Goal: Task Accomplishment & Management: Use online tool/utility

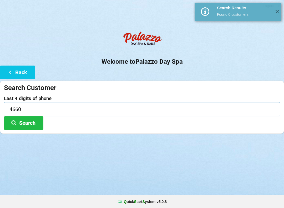
click at [17, 110] on input "4660" at bounding box center [142, 109] width 276 height 14
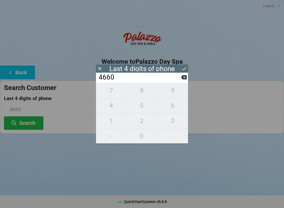
click at [174, 109] on div "7 8 9 4 5 6 1 2 3 - 0 ." at bounding box center [142, 113] width 92 height 60
click at [178, 110] on div "7 8 9 4 5 6 1 2 3 - 0 ." at bounding box center [142, 113] width 92 height 60
click at [182, 79] on icon at bounding box center [184, 77] width 6 height 4
click at [185, 79] on icon at bounding box center [184, 77] width 6 height 4
click at [186, 81] on button at bounding box center [184, 77] width 6 height 7
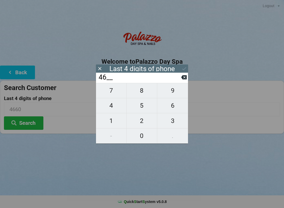
type input "4___"
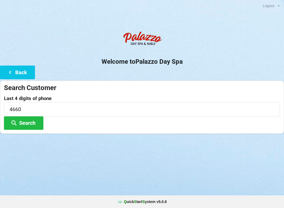
click at [189, 80] on div "Search Customer Last 4 digits of phone 4660 Search" at bounding box center [142, 106] width 284 height 53
click at [18, 99] on label "Last 4 digits of phone" at bounding box center [142, 98] width 276 height 5
click at [26, 126] on button "Search" at bounding box center [23, 122] width 39 height 13
click at [17, 108] on input "4660" at bounding box center [142, 109] width 276 height 14
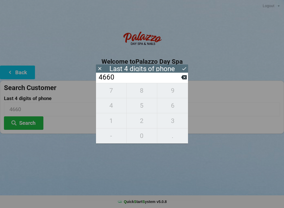
click at [124, 81] on input "4660" at bounding box center [139, 77] width 83 height 8
click at [185, 79] on icon at bounding box center [184, 77] width 6 height 4
click at [186, 80] on icon at bounding box center [184, 77] width 6 height 6
click at [185, 80] on icon at bounding box center [184, 77] width 6 height 6
click at [182, 80] on icon at bounding box center [184, 77] width 6 height 6
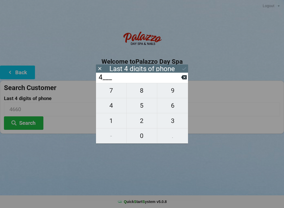
type input "____"
click at [174, 108] on span "6" at bounding box center [172, 105] width 31 height 11
type input "6___"
click at [175, 109] on span "6" at bounding box center [172, 105] width 31 height 11
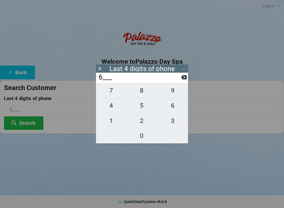
type input "66__"
click at [140, 121] on span "2" at bounding box center [142, 120] width 30 height 11
type input "662_"
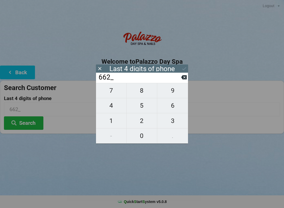
click at [112, 94] on span "7" at bounding box center [111, 90] width 30 height 11
type input "6627"
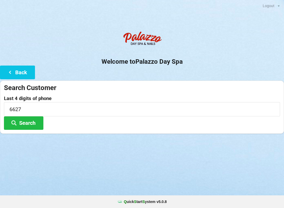
click at [24, 122] on button "Search" at bounding box center [23, 122] width 39 height 13
click at [12, 109] on input "6627" at bounding box center [142, 109] width 276 height 14
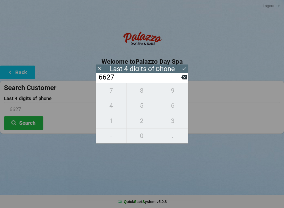
click at [122, 81] on input "6627" at bounding box center [139, 77] width 83 height 8
click at [184, 79] on icon at bounding box center [184, 77] width 6 height 4
type input "662_"
click at [111, 122] on span "1" at bounding box center [111, 120] width 30 height 11
type input "6621"
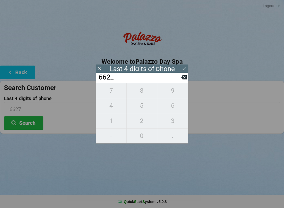
type input "6621"
click at [23, 126] on button "Search" at bounding box center [23, 122] width 39 height 13
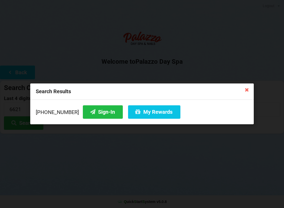
click at [88, 111] on button "Sign-In" at bounding box center [103, 111] width 40 height 13
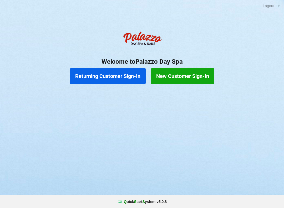
click at [104, 78] on button "Returning Customer Sign-In" at bounding box center [108, 76] width 76 height 16
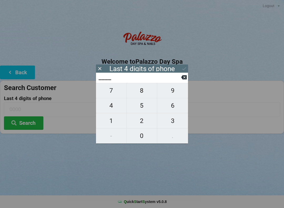
click at [171, 110] on span "6" at bounding box center [172, 105] width 31 height 11
type input "6___"
click at [171, 110] on span "6" at bounding box center [172, 105] width 31 height 11
type input "66__"
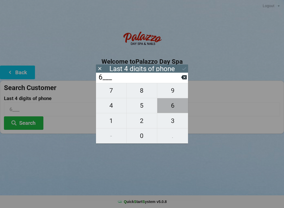
type input "66__"
click at [142, 122] on span "2" at bounding box center [142, 120] width 30 height 11
type input "662_"
click at [112, 120] on span "1" at bounding box center [111, 120] width 30 height 11
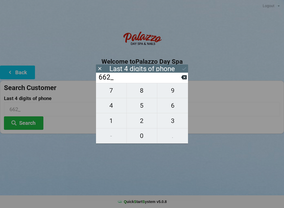
type input "6621"
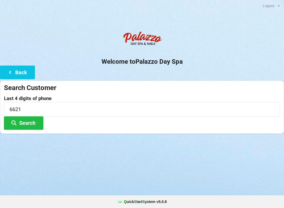
click at [24, 124] on button "Search" at bounding box center [23, 122] width 39 height 13
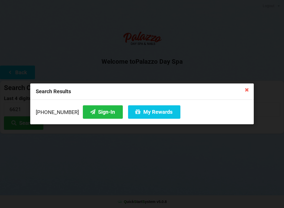
click at [141, 114] on button "My Rewards" at bounding box center [154, 111] width 52 height 13
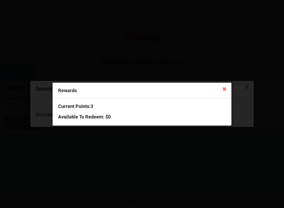
click at [71, 106] on h3 "Current Points: 3" at bounding box center [142, 106] width 168 height 6
click at [223, 88] on icon at bounding box center [224, 88] width 8 height 8
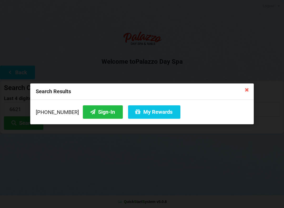
click at [95, 111] on button "Sign-In" at bounding box center [103, 111] width 40 height 13
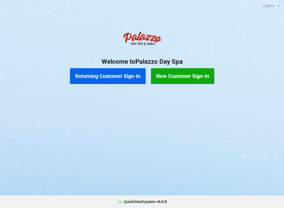
click at [110, 73] on button "Returning Customer Sign-In" at bounding box center [108, 76] width 76 height 16
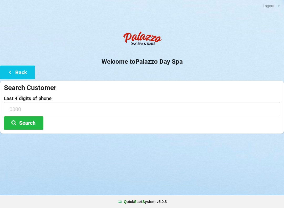
click at [24, 121] on button "Search" at bounding box center [23, 122] width 39 height 13
click at [18, 73] on button "Back" at bounding box center [17, 71] width 35 height 13
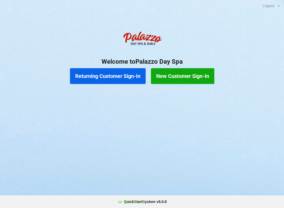
click at [123, 74] on button "Returning Customer Sign-In" at bounding box center [108, 76] width 76 height 16
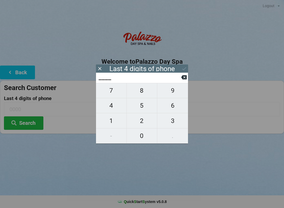
click at [144, 123] on span "2" at bounding box center [142, 120] width 30 height 11
type input "2___"
click at [145, 123] on span "2" at bounding box center [142, 120] width 30 height 11
type input "22__"
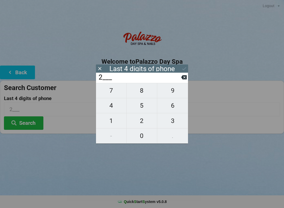
type input "22__"
click at [114, 94] on span "7" at bounding box center [111, 90] width 30 height 11
type input "227_"
click at [114, 96] on span "7" at bounding box center [111, 90] width 30 height 11
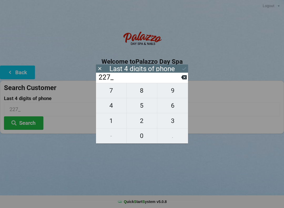
type input "2277"
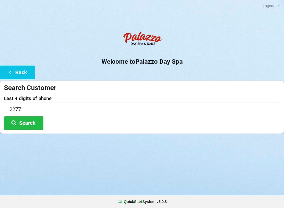
click at [28, 122] on button "Search" at bounding box center [23, 122] width 39 height 13
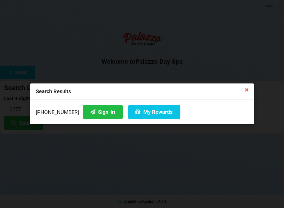
click at [83, 111] on button "Sign-In" at bounding box center [103, 111] width 40 height 13
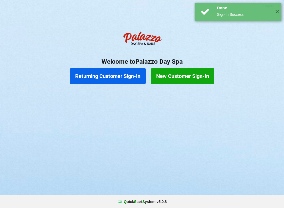
click at [91, 75] on button "Returning Customer Sign-In" at bounding box center [108, 76] width 76 height 16
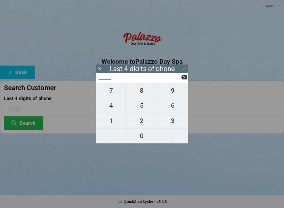
click at [141, 109] on span "5" at bounding box center [142, 105] width 30 height 11
type input "5___"
click at [142, 110] on span "5" at bounding box center [142, 105] width 30 height 11
type input "55__"
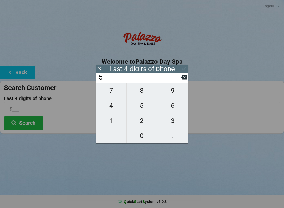
type input "55__"
click at [112, 92] on span "7" at bounding box center [111, 90] width 30 height 11
type input "557_"
click at [142, 91] on span "8" at bounding box center [142, 90] width 30 height 11
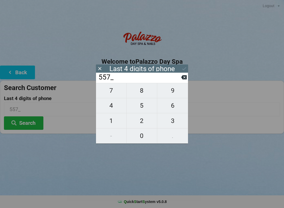
type input "5578"
click at [27, 124] on button "Search" at bounding box center [23, 122] width 39 height 13
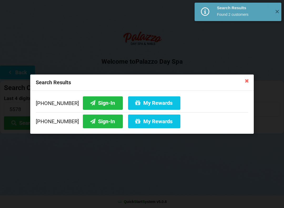
click at [88, 105] on button "Sign-In" at bounding box center [103, 102] width 40 height 13
